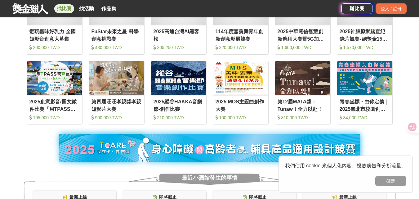
scroll to position [93, 0]
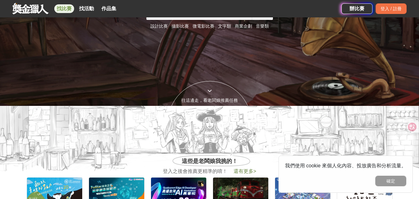
click at [65, 8] on link "找比賽" at bounding box center [64, 8] width 20 height 9
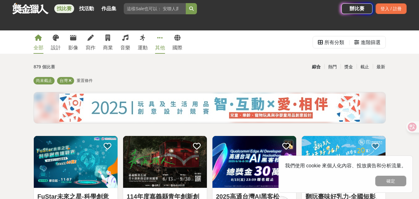
click at [162, 41] on icon at bounding box center [160, 38] width 6 height 6
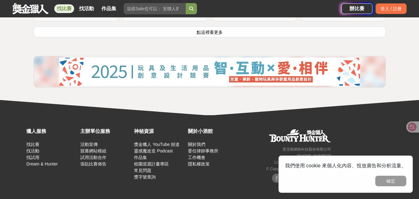
scroll to position [775, 0]
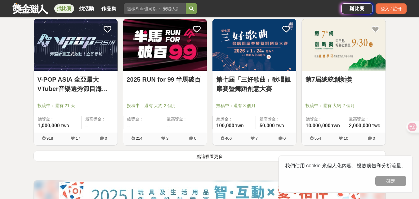
click at [202, 156] on button "點這裡看更多" at bounding box center [209, 155] width 352 height 11
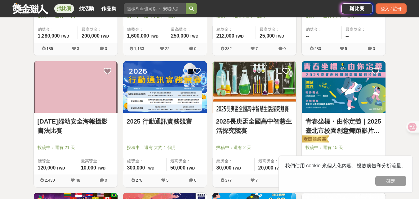
scroll to position [1270, 0]
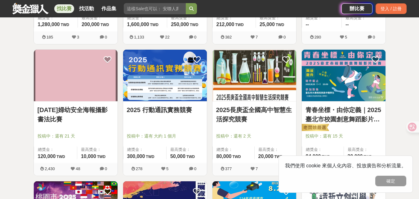
click at [159, 98] on img at bounding box center [165, 76] width 84 height 52
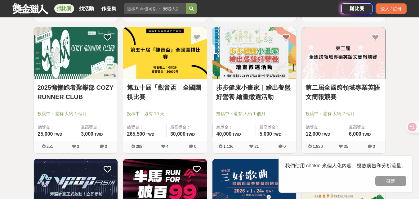
scroll to position [1270, 0]
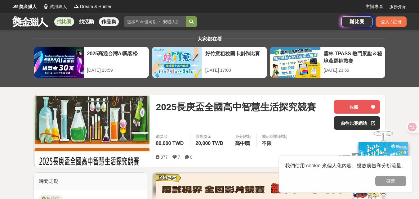
click at [104, 24] on link "作品集" at bounding box center [109, 21] width 20 height 9
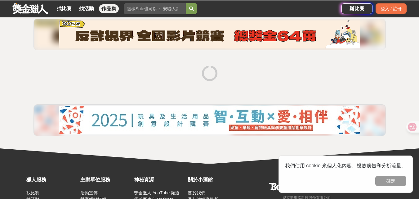
scroll to position [62, 0]
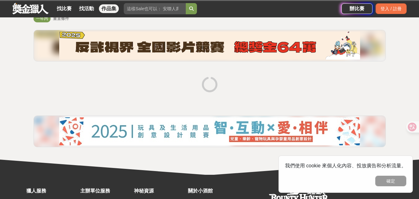
click at [141, 51] on img at bounding box center [209, 46] width 301 height 28
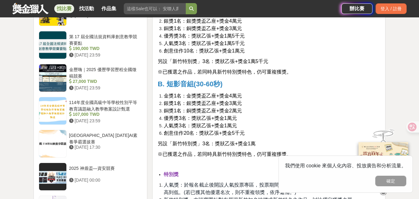
scroll to position [682, 0]
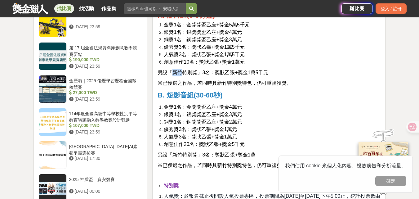
drag, startPoint x: 175, startPoint y: 73, endPoint x: 183, endPoint y: 75, distance: 8.0
click at [183, 75] on span "另設「新竹特別獎」3名：獎狀乙張+獎金1萬5千元" at bounding box center [212, 72] width 110 height 5
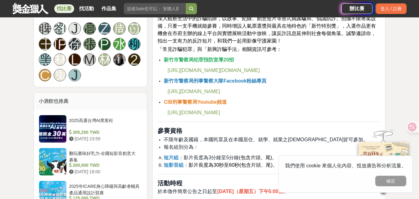
scroll to position [434, 0]
